Goal: Task Accomplishment & Management: Contribute content

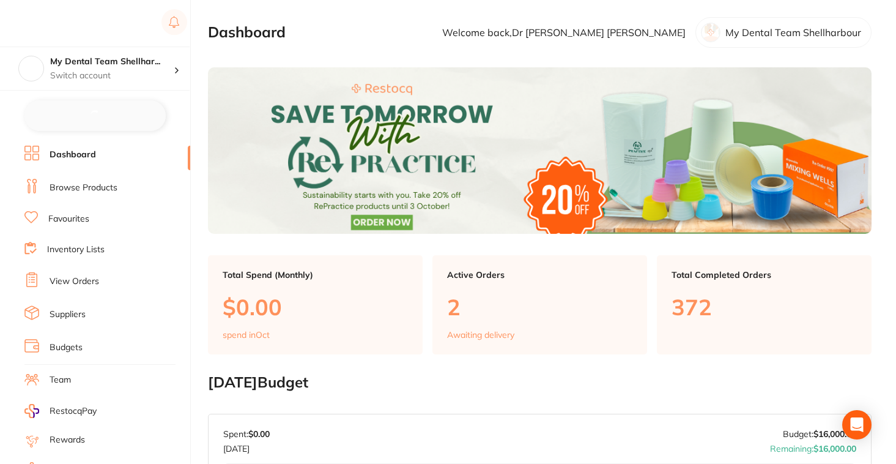
checkbox input "false"
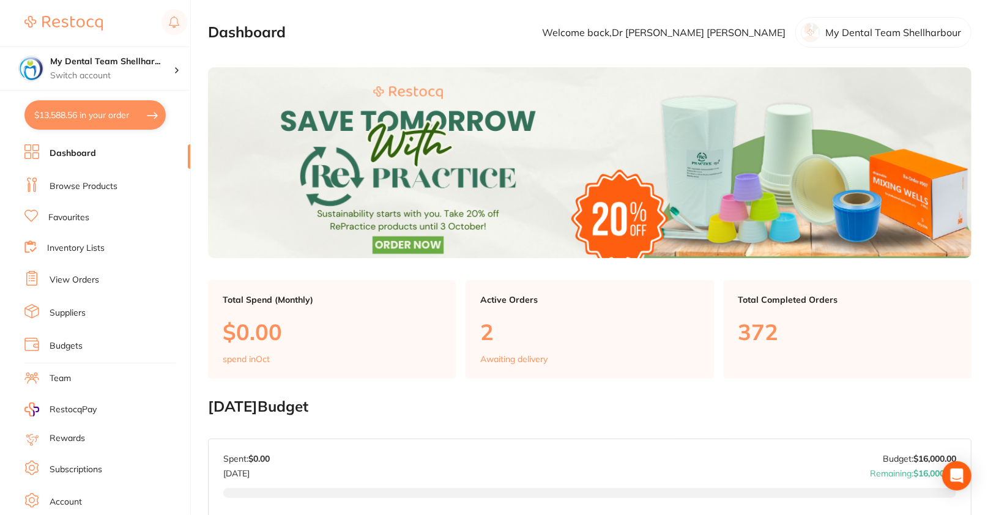
click at [86, 187] on link "Browse Products" at bounding box center [84, 186] width 68 height 12
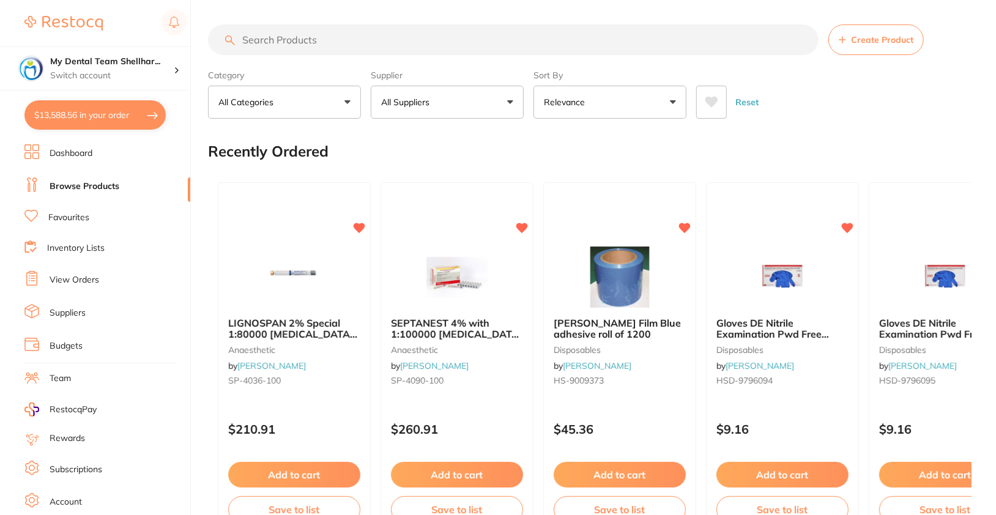
click at [440, 45] on input "search" at bounding box center [513, 39] width 610 height 31
paste input "SP-12421K"
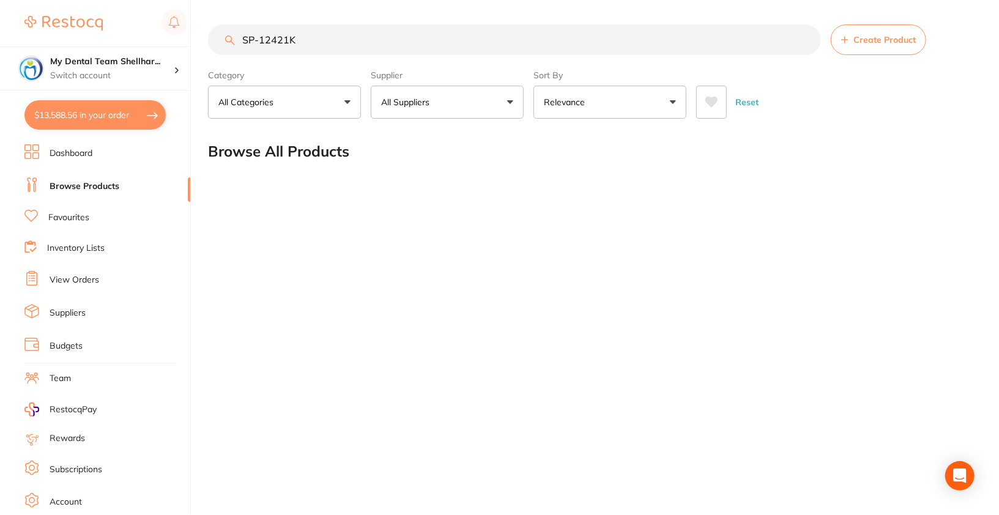
type input "SP-12421K"
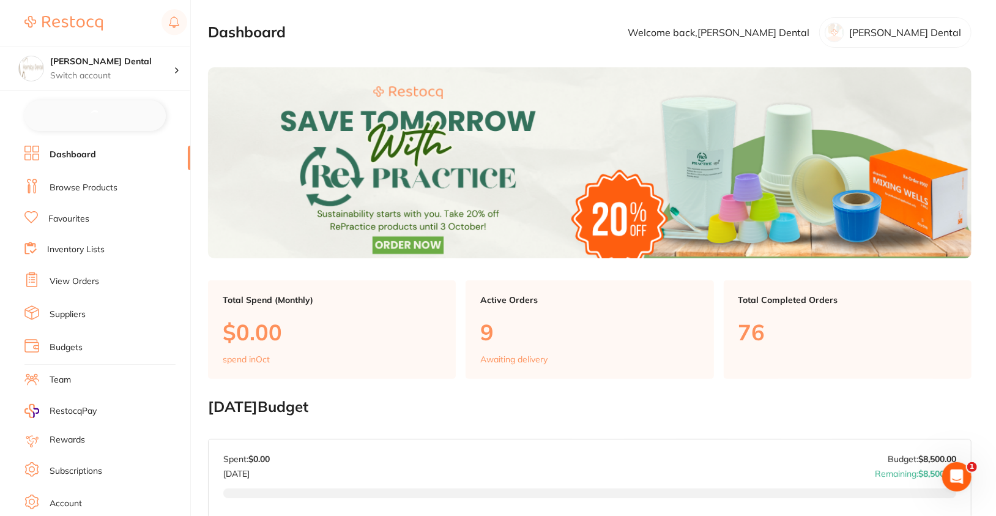
checkbox input "false"
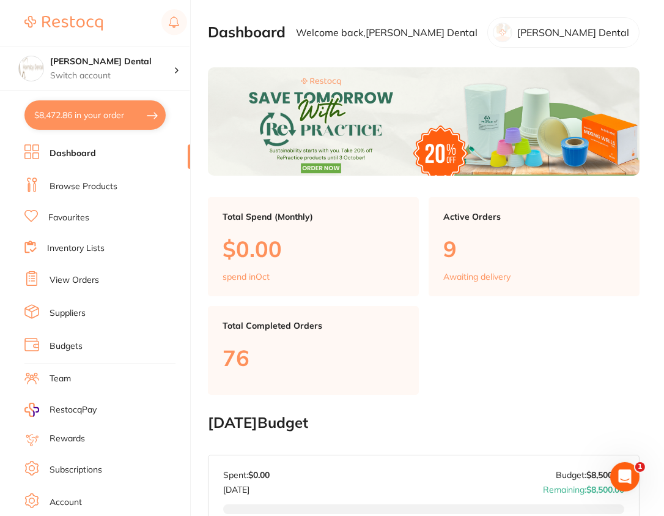
click at [65, 187] on link "Browse Products" at bounding box center [84, 186] width 68 height 12
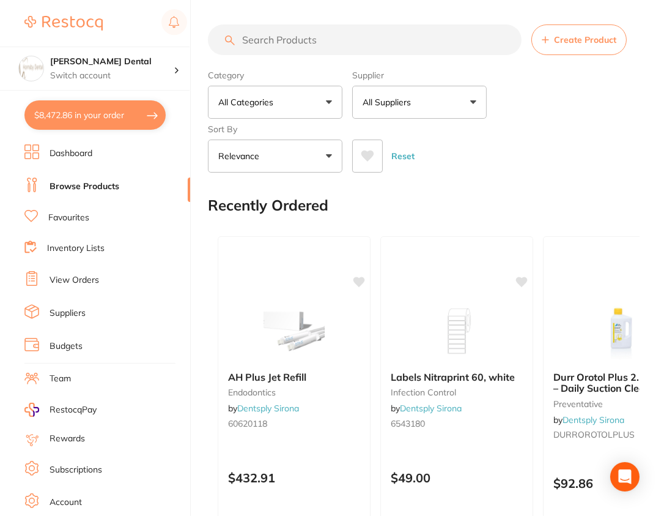
click at [570, 50] on button "Create Product" at bounding box center [579, 39] width 95 height 31
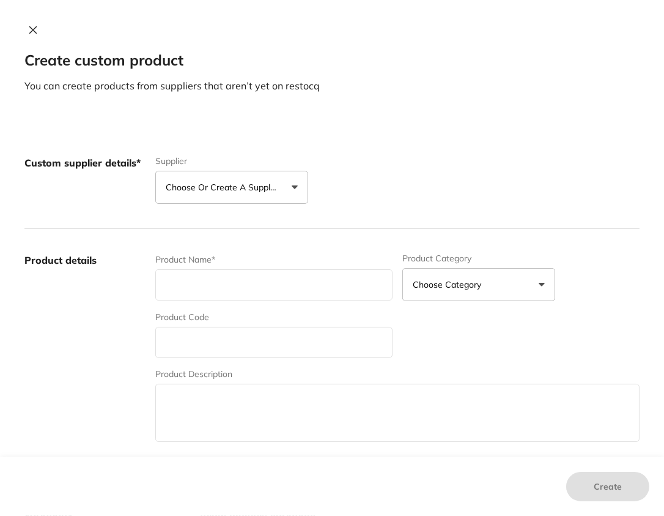
click at [251, 203] on div "Custom supplier details* Supplier Choose or create a supplier Create custom sup…" at bounding box center [331, 180] width 615 height 97
click at [253, 189] on p "Choose or create a supplier" at bounding box center [224, 187] width 116 height 12
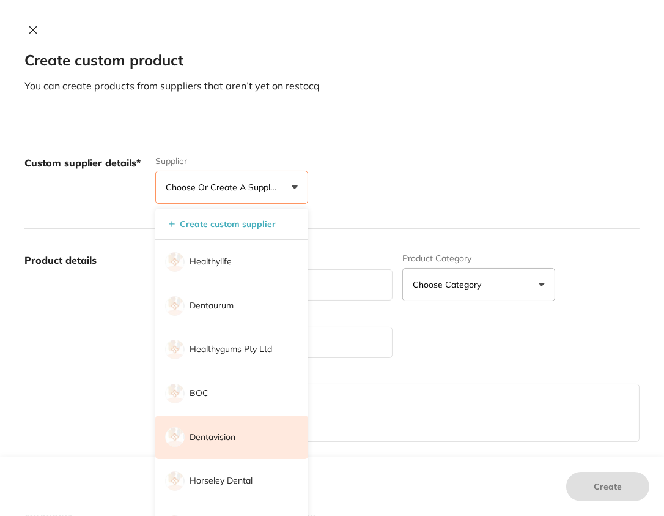
click at [251, 442] on li "Dentavision" at bounding box center [231, 437] width 153 height 44
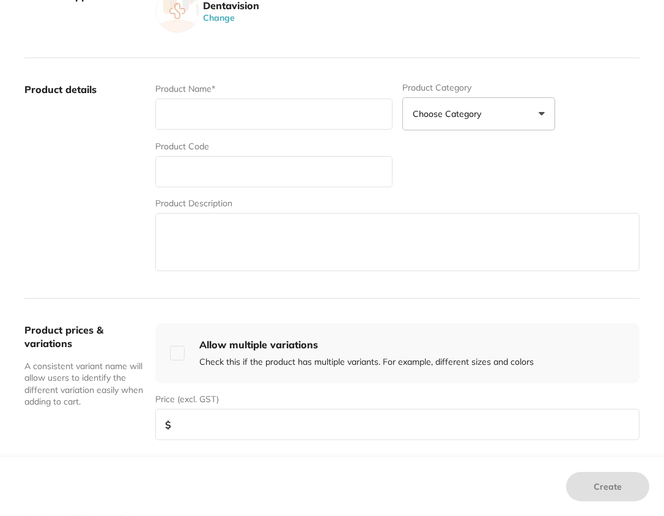
scroll to position [169, 0]
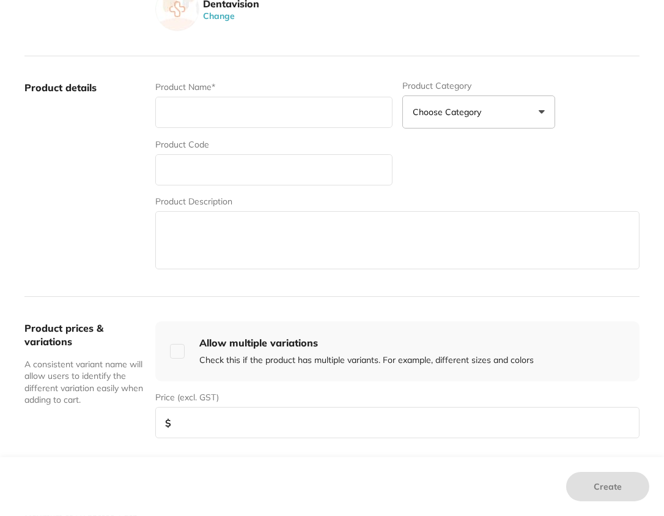
click at [306, 120] on input "text" at bounding box center [273, 112] width 237 height 31
paste input "AMERICAN EAGLE PERIO PROBE 12 Y/G"
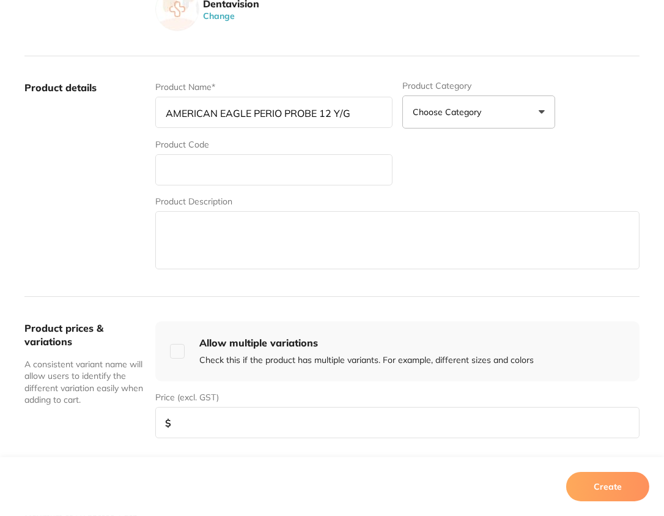
type input "AMERICAN EAGLE PERIO PROBE 12 Y/G"
click at [200, 165] on input "text" at bounding box center [273, 169] width 237 height 31
paste input "AEP12Y/G"
type input "AEP12Y/G"
click at [291, 239] on textarea at bounding box center [397, 240] width 484 height 58
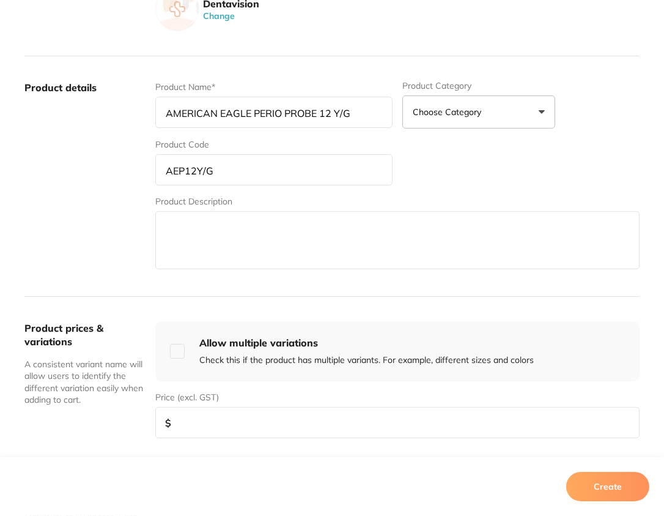
paste textarea "PERIO PROBE 12 Y/G 1 x Per pack. Williams 1 Perio Probe."
type textarea "PERIO PROBE 12 Y/G 1 x Per pack. Williams 1 Perio Probe."
click at [69, 245] on label "Product details" at bounding box center [84, 176] width 121 height 191
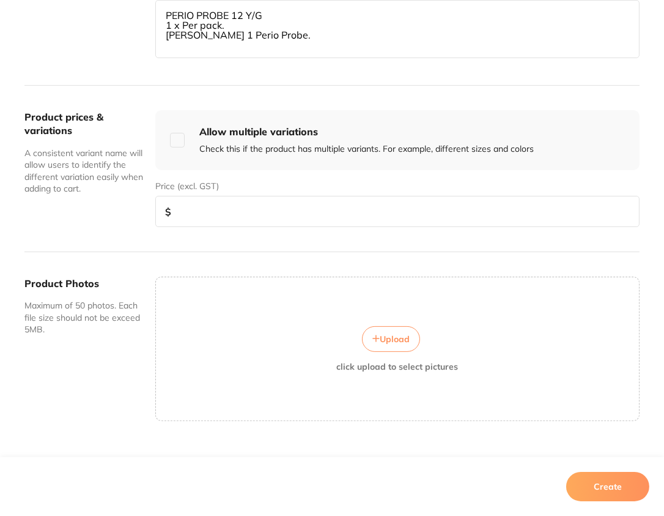
scroll to position [398, 0]
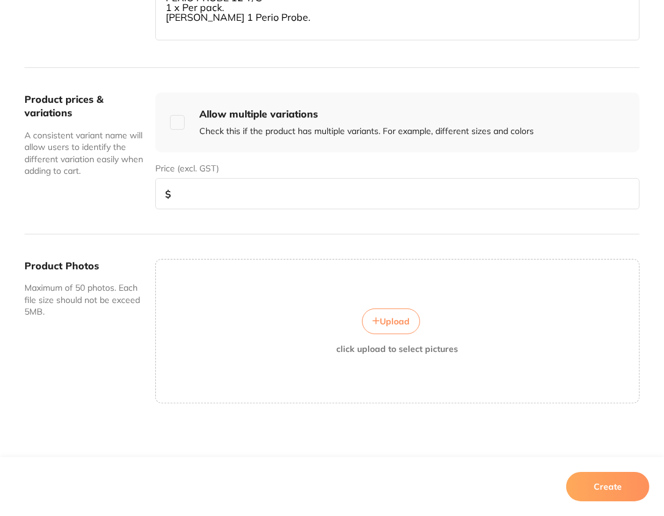
click at [215, 191] on input "number" at bounding box center [397, 193] width 484 height 31
type input "38"
click at [626, 481] on button "Create" at bounding box center [607, 486] width 83 height 29
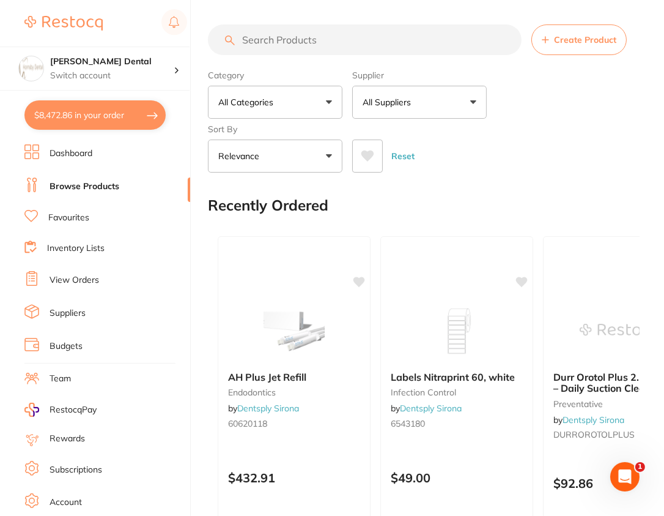
click at [456, 105] on button "All Suppliers" at bounding box center [419, 102] width 135 height 33
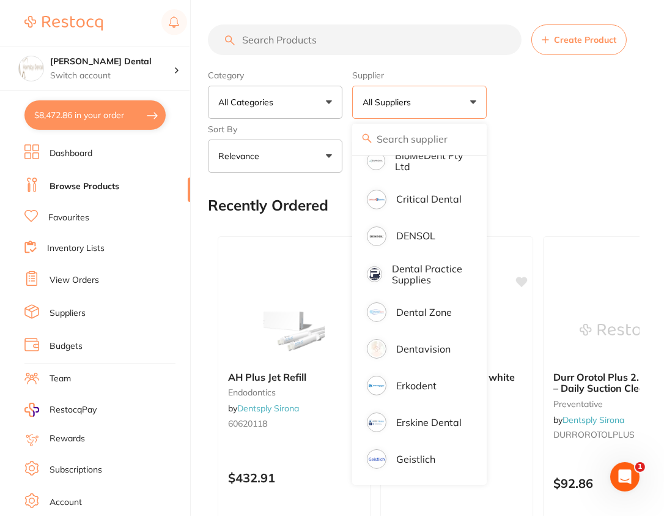
scroll to position [270, 0]
click at [434, 354] on p "Dentavision" at bounding box center [423, 348] width 54 height 11
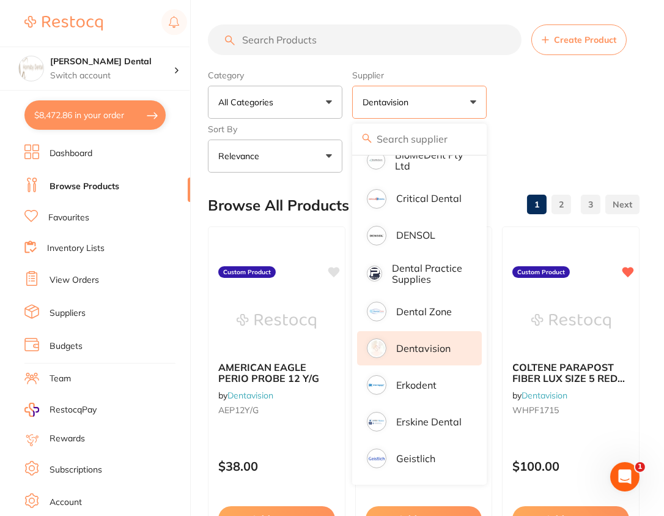
click at [628, 138] on div "Reset" at bounding box center [491, 151] width 278 height 43
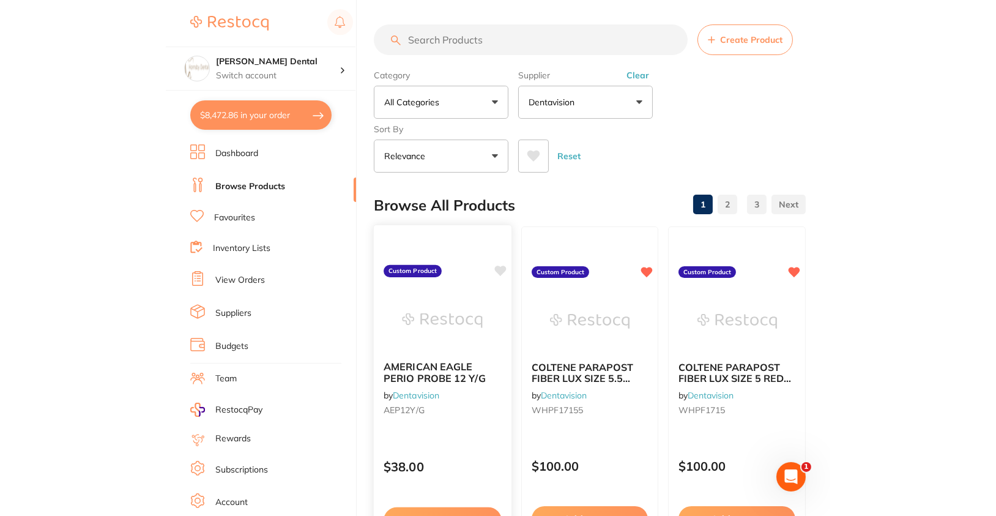
scroll to position [0, 0]
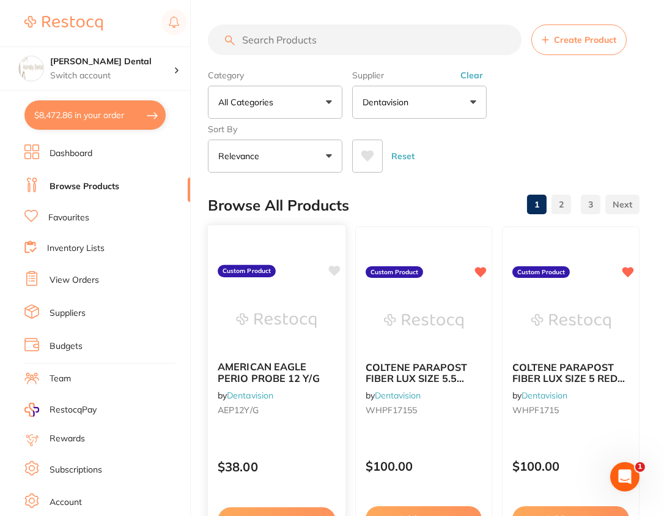
click at [336, 271] on icon at bounding box center [334, 270] width 12 height 10
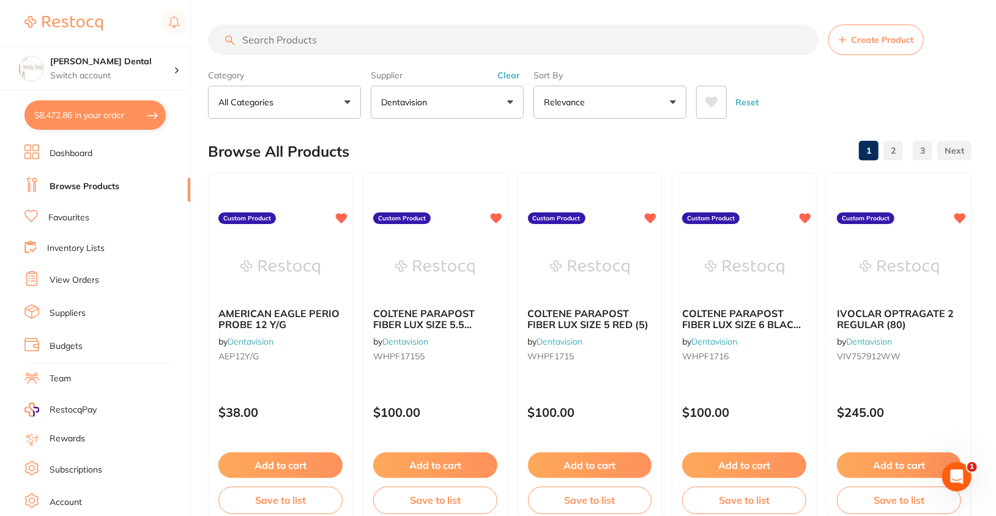
scroll to position [264, 0]
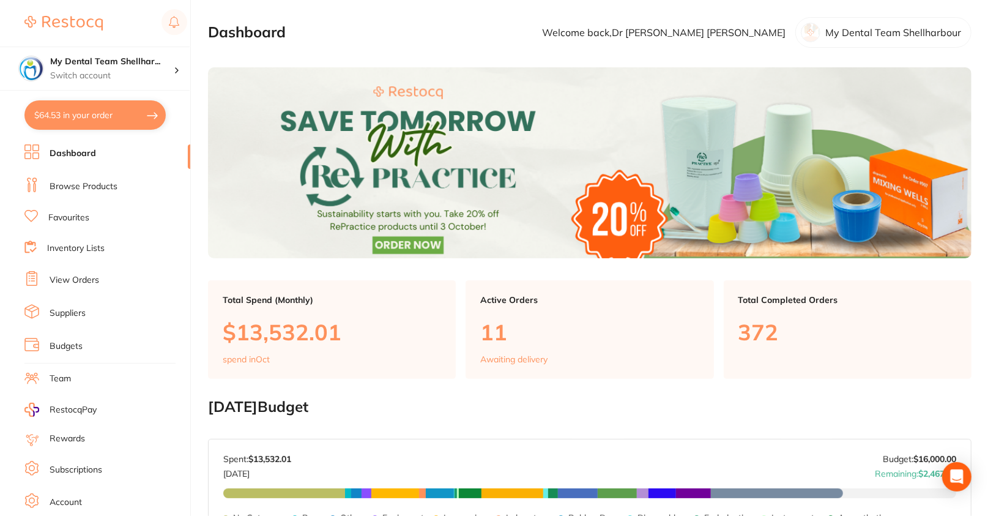
click at [78, 195] on ul "Dashboard Browse Products Favourites Inventory Lists View Orders Suppliers Budg…" at bounding box center [107, 355] width 166 height 422
click at [92, 166] on ul "Dashboard Browse Products Favourites Inventory Lists View Orders Suppliers Budg…" at bounding box center [107, 355] width 166 height 422
click at [110, 195] on ul "Dashboard Browse Products Favourites Inventory Lists View Orders Suppliers Budg…" at bounding box center [107, 355] width 166 height 422
click at [98, 185] on link "Browse Products" at bounding box center [84, 186] width 68 height 12
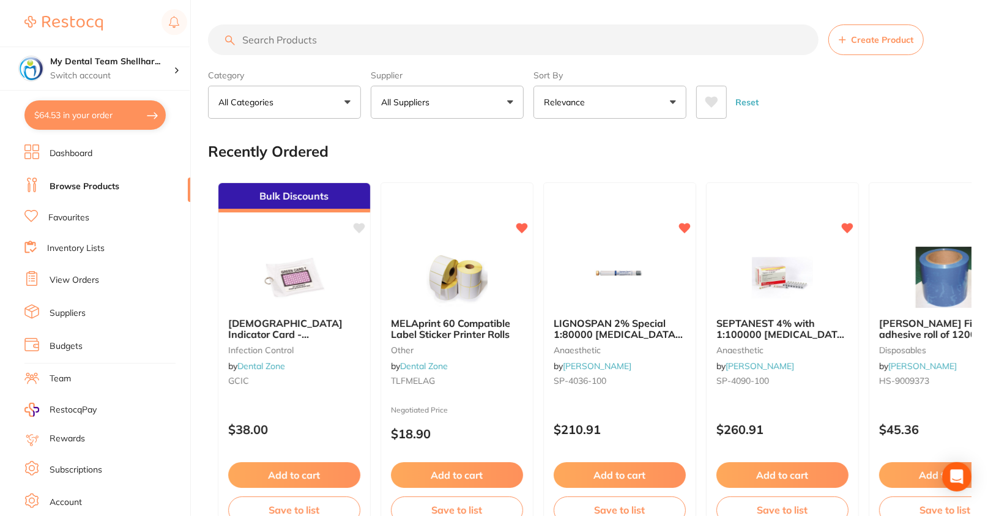
click at [520, 48] on input "search" at bounding box center [513, 39] width 610 height 31
paste input "SP-12421K"
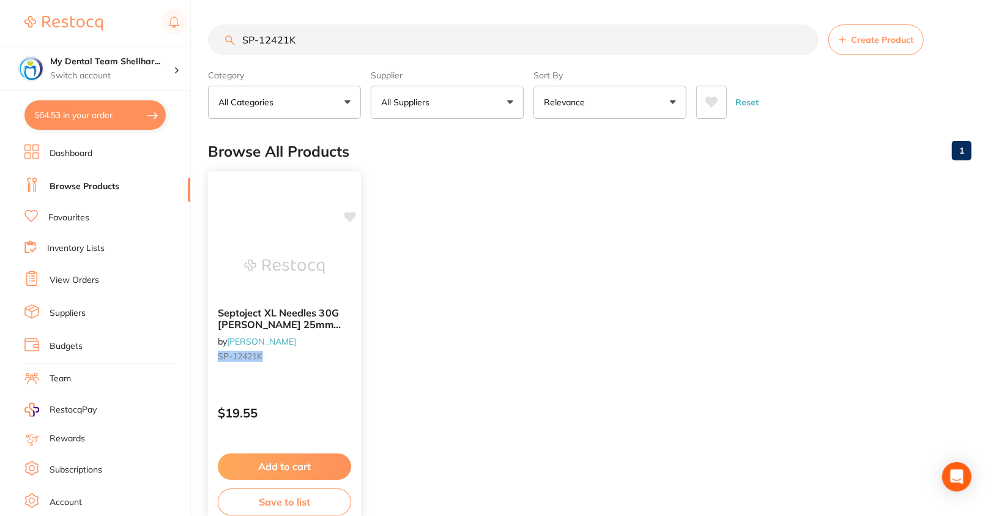
type input "SP-12421K"
click at [350, 212] on icon at bounding box center [350, 217] width 12 height 10
click at [461, 235] on ul "Septoject XL Needles 30G Opal Short 25mm Box of 100 by Henry Schein Halas SP-12…" at bounding box center [589, 348] width 763 height 352
click at [355, 212] on icon at bounding box center [350, 217] width 12 height 10
click at [298, 263] on img at bounding box center [284, 266] width 80 height 62
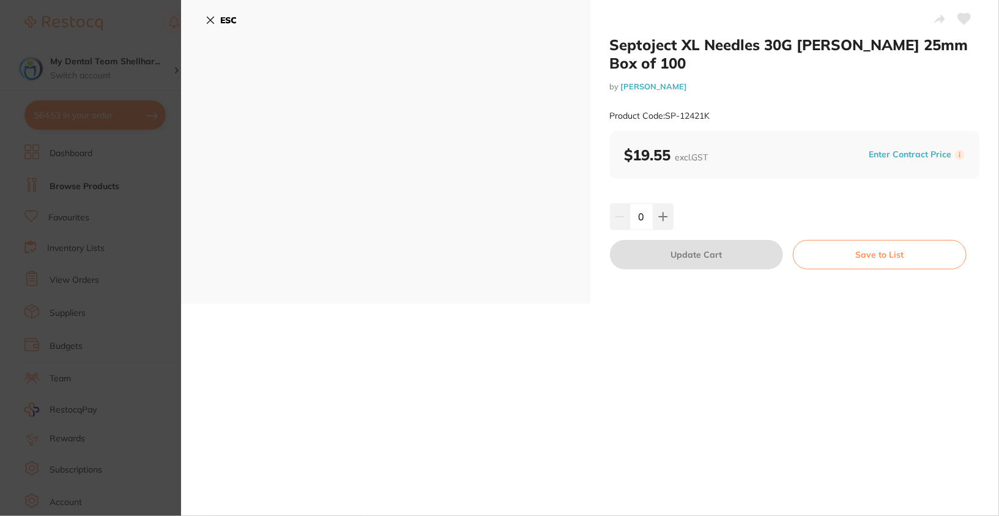
click at [895, 17] on icon at bounding box center [964, 18] width 13 height 11
click at [221, 15] on b "ESC" at bounding box center [228, 20] width 17 height 11
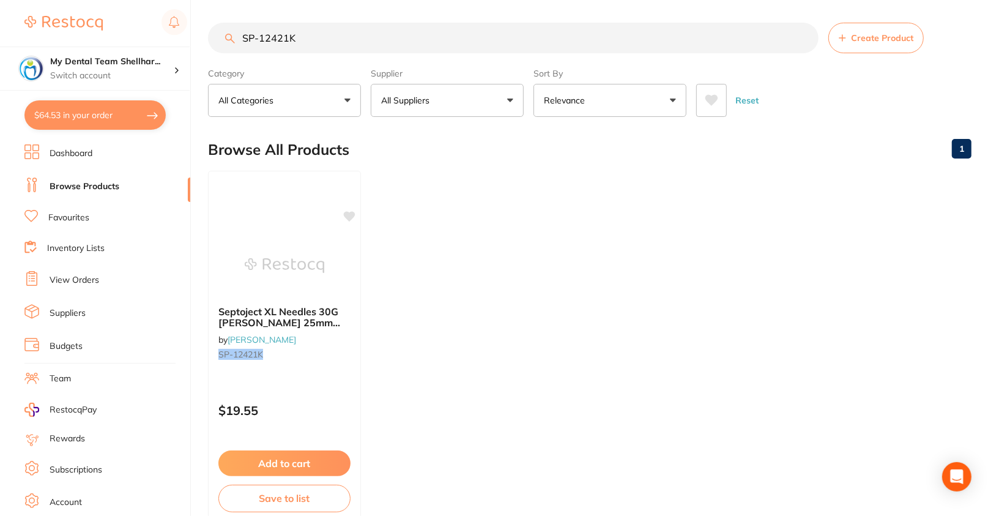
click at [658, 163] on div "Browse All Products 1" at bounding box center [589, 149] width 763 height 41
click at [283, 234] on img at bounding box center [284, 265] width 80 height 62
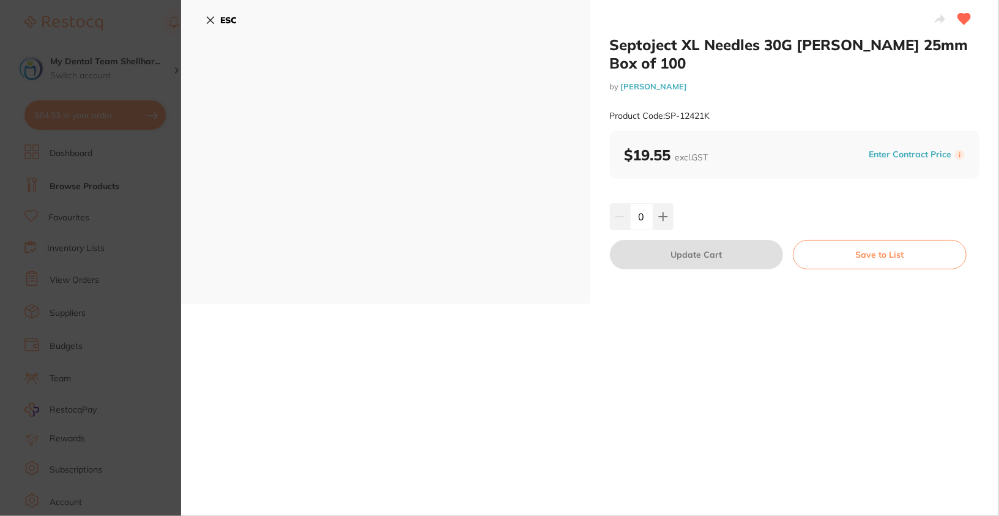
click at [232, 24] on b "ESC" at bounding box center [228, 20] width 17 height 11
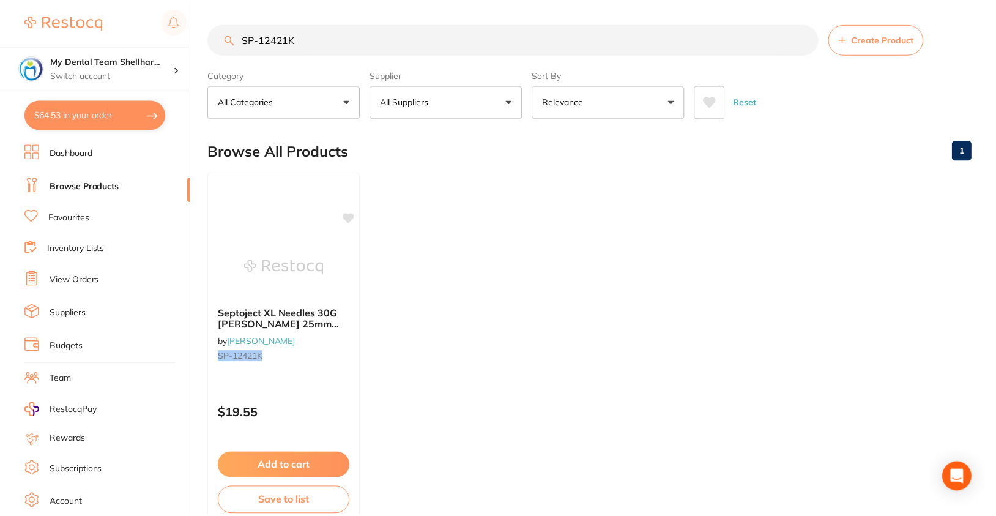
scroll to position [2, 0]
click at [349, 209] on icon at bounding box center [350, 215] width 12 height 12
click at [350, 213] on icon at bounding box center [350, 215] width 12 height 10
click at [313, 246] on img at bounding box center [284, 265] width 80 height 62
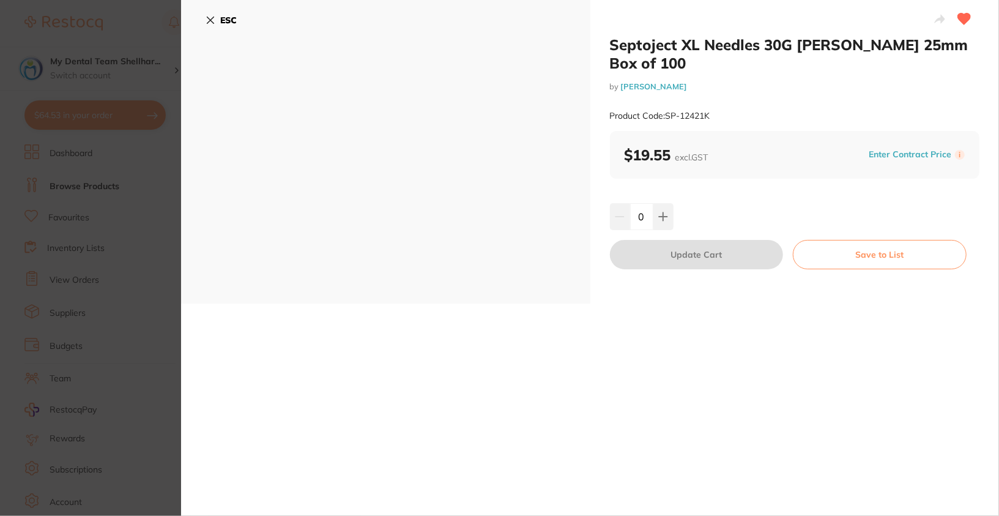
click at [224, 16] on b "ESC" at bounding box center [228, 20] width 17 height 11
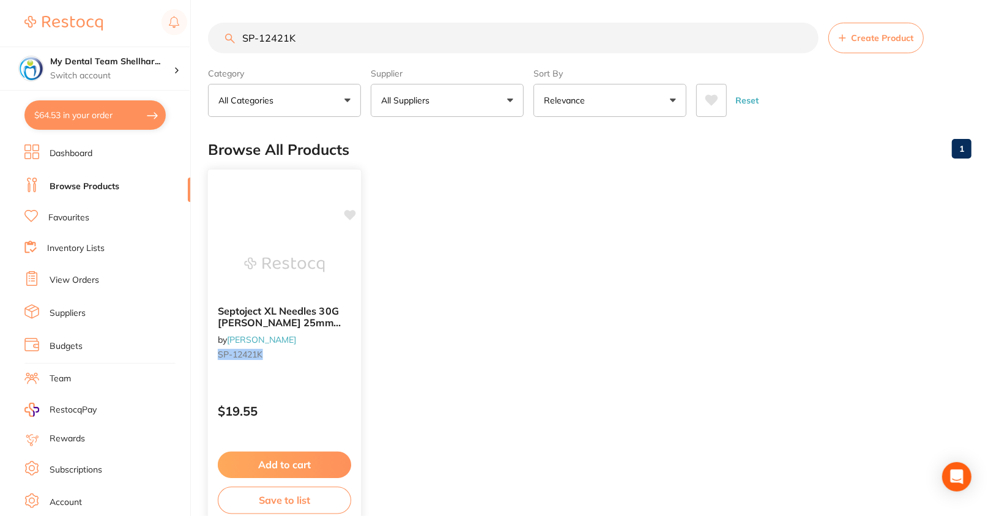
click at [283, 252] on img at bounding box center [284, 265] width 80 height 62
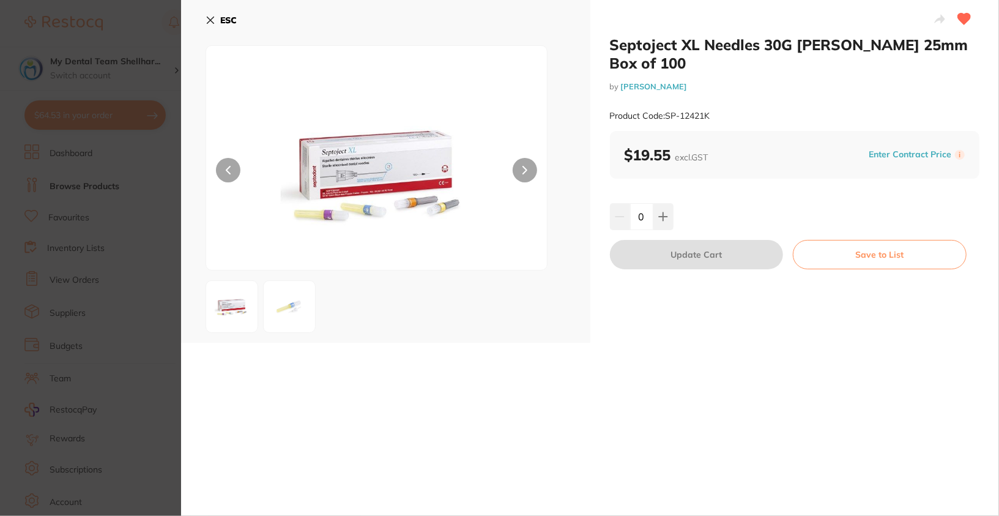
click at [218, 21] on button "ESC" at bounding box center [221, 20] width 31 height 21
